Goal: Task Accomplishment & Management: Use online tool/utility

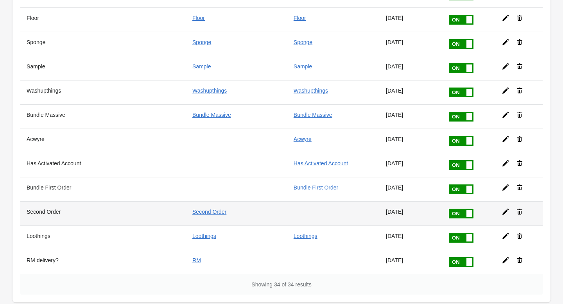
scroll to position [679, 0]
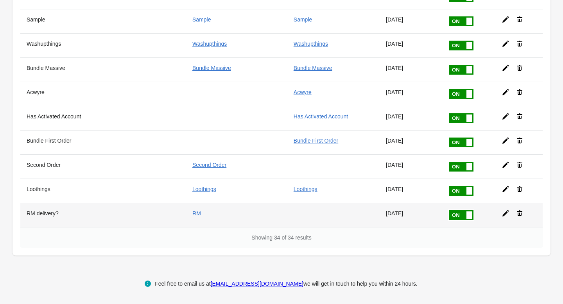
click at [507, 212] on icon at bounding box center [506, 214] width 6 height 6
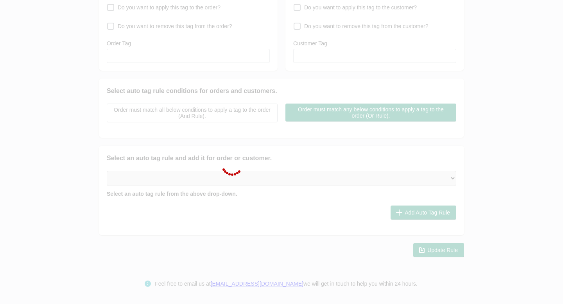
scroll to position [115, 0]
type input "RM delivery?"
checkbox input "true"
type input "RM"
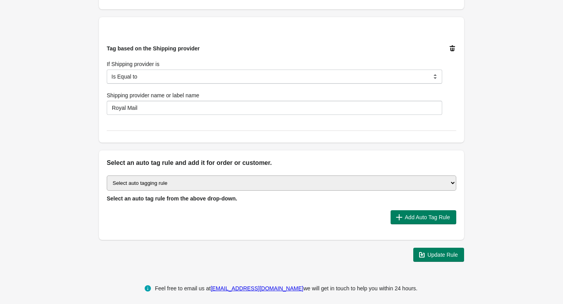
scroll to position [249, 0]
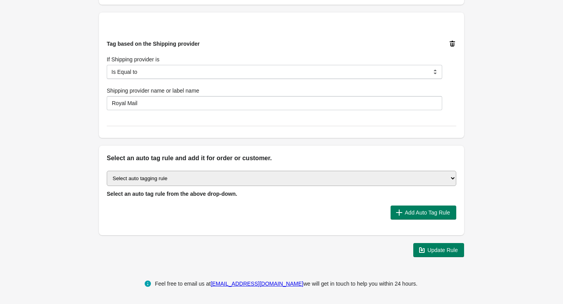
click at [161, 176] on select "Select auto tagging rule Tag by order amount Tag based on the order count (Volu…" at bounding box center [282, 178] width 350 height 15
select select "30"
click at [107, 171] on select "Select auto tagging rule Tag by order amount Tag based on the order count (Volu…" at bounding box center [282, 178] width 350 height 15
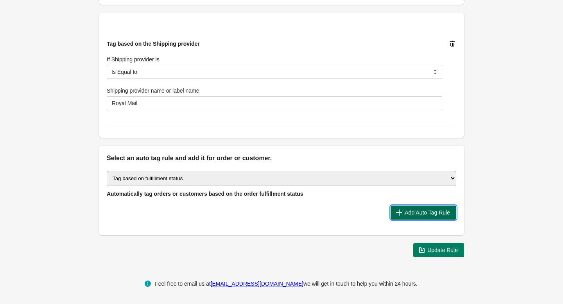
click at [412, 208] on button "Add Auto Tag Rule" at bounding box center [424, 213] width 66 height 14
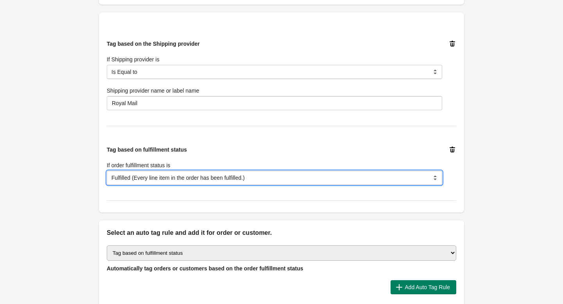
click at [344, 175] on select "Fulfilled (Every line item in the order has been fulfilled.) null (None of the …" at bounding box center [275, 178] width 336 height 14
click at [107, 171] on select "Fulfilled (Every line item in the order has been fulfilled.) null (None of the …" at bounding box center [275, 178] width 336 height 14
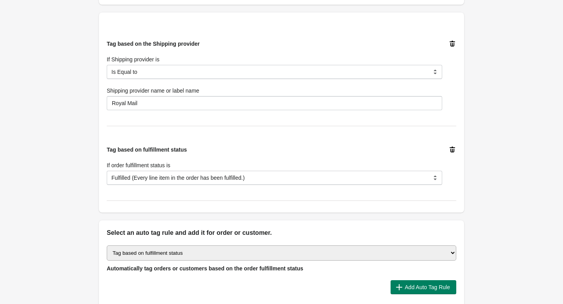
click at [492, 180] on div "Back Edit Rule Update Rule Enable this auto tag rule? Auto Tag Rule Name RM del…" at bounding box center [281, 44] width 563 height 587
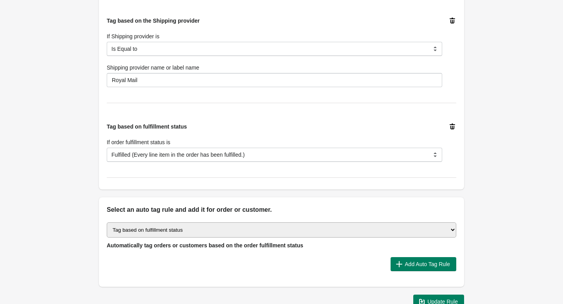
scroll to position [324, 0]
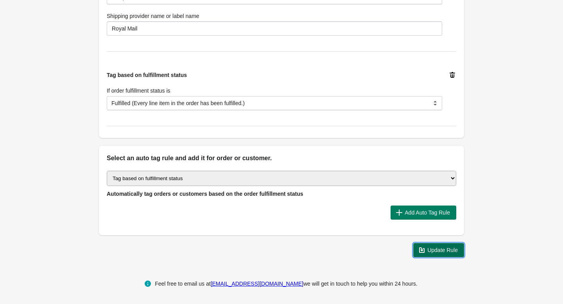
click at [442, 253] on span "Update Rule" at bounding box center [443, 250] width 31 height 6
